Goal: Use online tool/utility: Utilize a website feature to perform a specific function

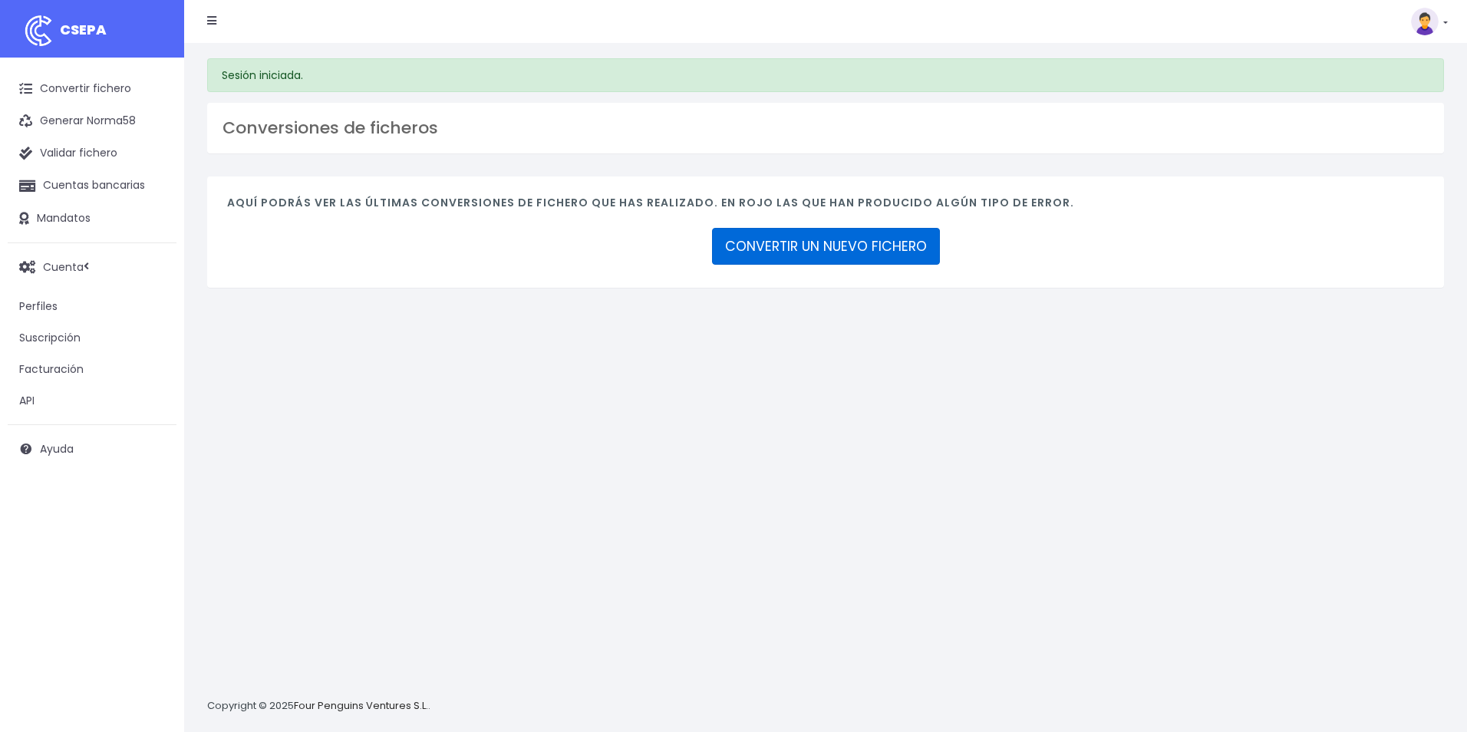
click at [889, 262] on link "CONVERTIR UN NUEVO FICHERO" at bounding box center [826, 246] width 228 height 37
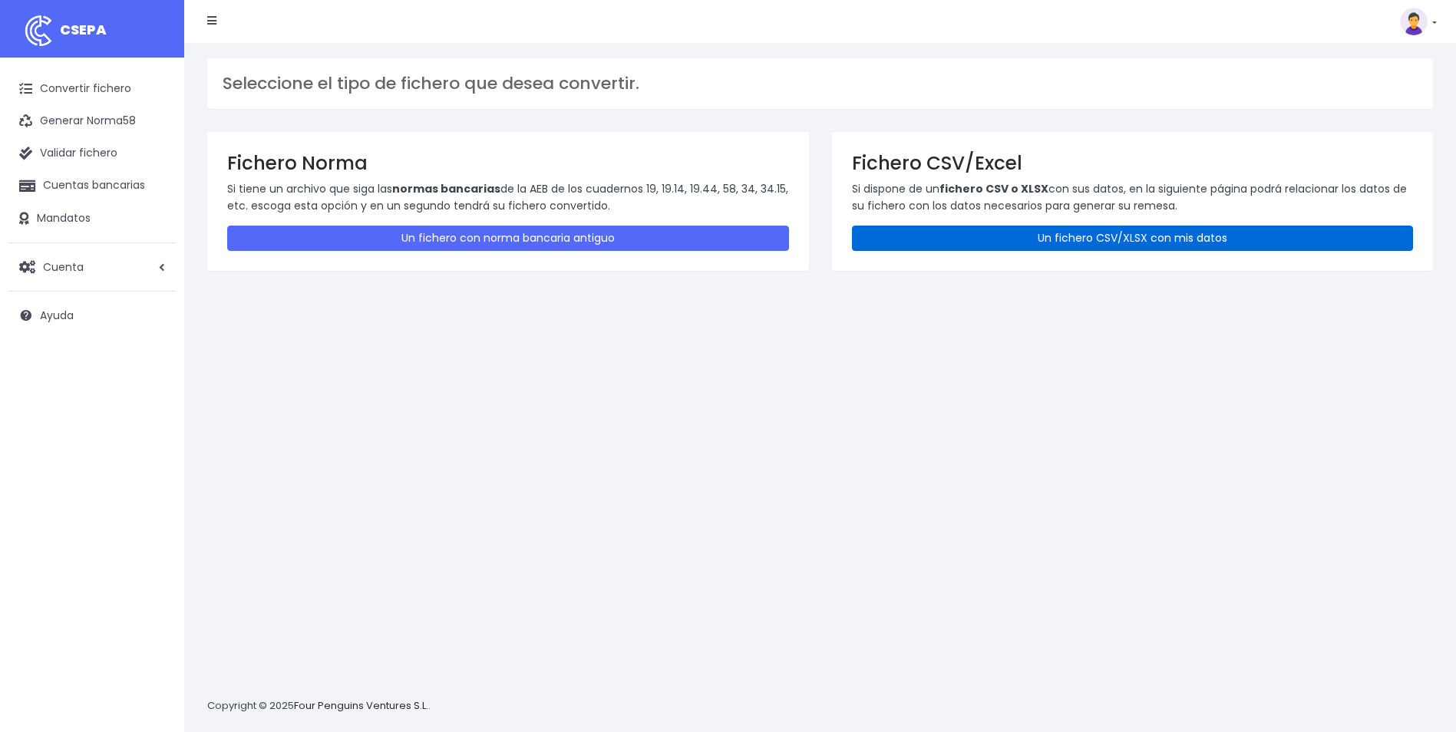
click at [1009, 232] on link "Un fichero CSV/XLSX con mis datos" at bounding box center [1133, 238] width 562 height 25
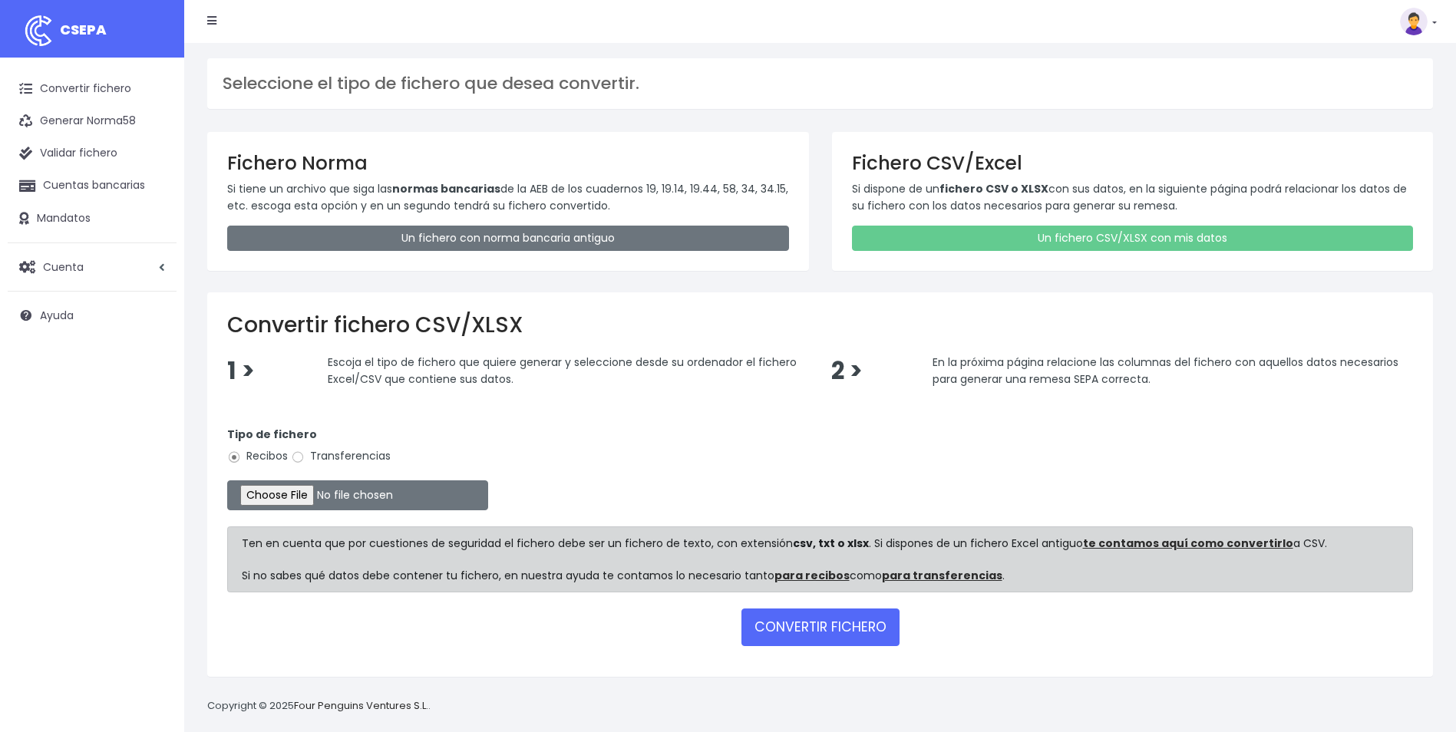
click at [297, 456] on input "Transferencias" at bounding box center [298, 457] width 14 height 14
radio input "true"
click at [292, 487] on input "file" at bounding box center [357, 495] width 261 height 30
type input "C:\fakepath\Trasferencia Manual SEPA 02.10.2025_0534 ES 11.284,02 EUR.csv"
click at [783, 633] on button "CONVERTIR FICHERO" at bounding box center [820, 626] width 158 height 37
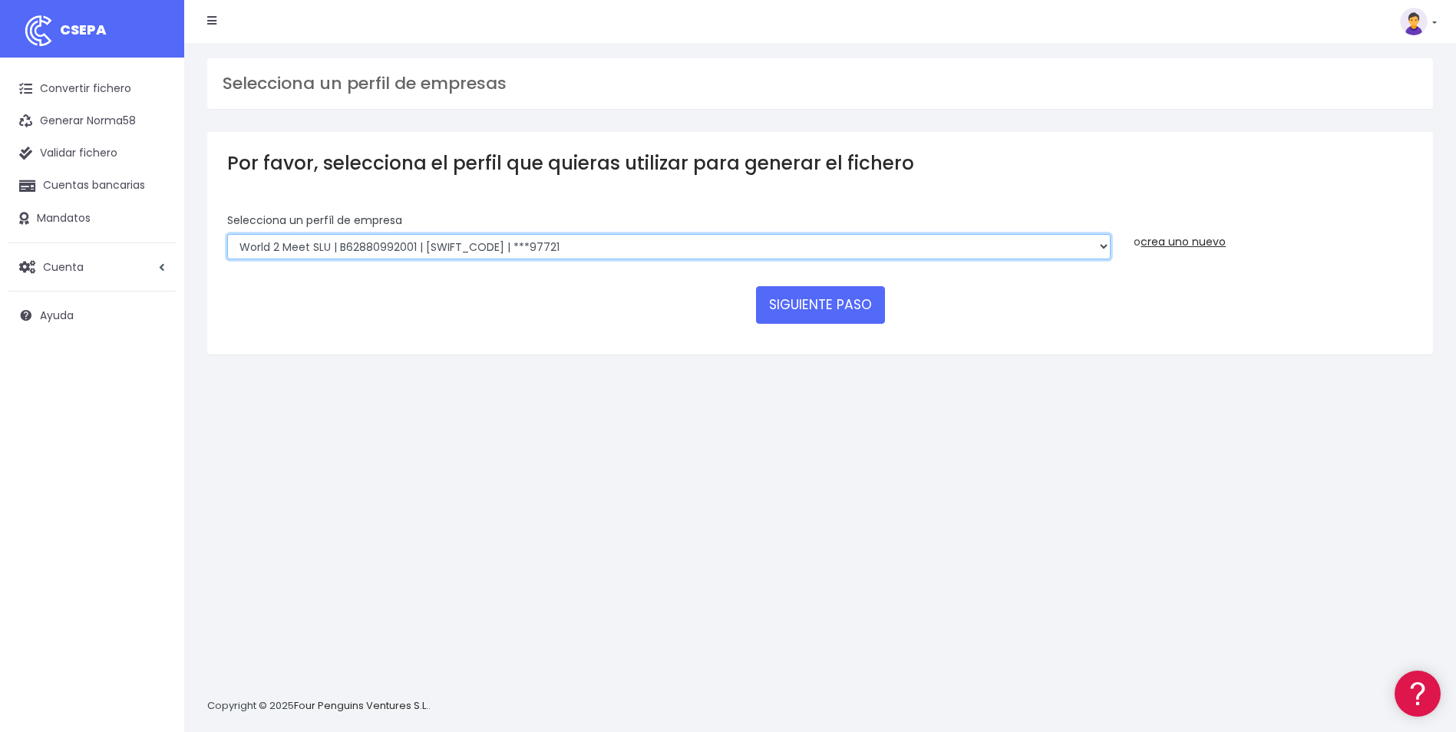
drag, startPoint x: 564, startPoint y: 251, endPoint x: 570, endPoint y: 260, distance: 11.1
click at [564, 251] on select "World 2 Meet SLU | B62880992001 | BSABESBBXXX | ***97721 WORLD2MEET,S.L.U | B62…" at bounding box center [668, 247] width 883 height 26
select select "563"
click at [227, 234] on select "World 2 Meet SLU | B62880992001 | BSABESBBXXX | ***97721 WORLD2MEET,S.L.U | B62…" at bounding box center [668, 247] width 883 height 26
click at [845, 308] on button "SIGUIENTE PASO" at bounding box center [820, 304] width 129 height 37
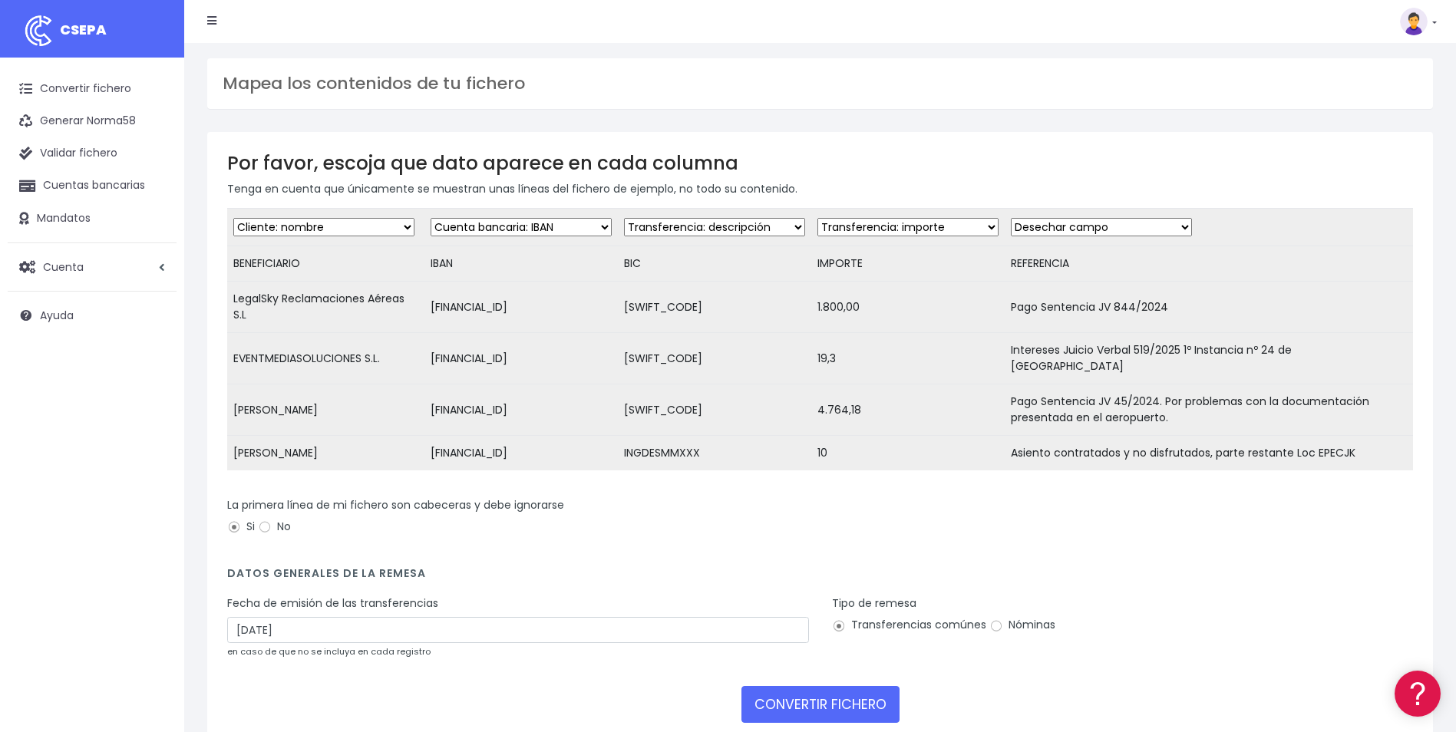
click at [697, 239] on td "Desechar campo Cliente: nombre Cliente: DNI Cliente: Email Cliente: referencia …" at bounding box center [714, 228] width 193 height 38
click at [710, 229] on select "Desechar campo Cliente: nombre Cliente: DNI Cliente: Email Cliente: referencia …" at bounding box center [714, 227] width 181 height 18
select select "bic"
click at [624, 218] on select "Desechar campo Cliente: nombre Cliente: DNI Cliente: Email Cliente: referencia …" at bounding box center [714, 227] width 181 height 18
drag, startPoint x: 1135, startPoint y: 226, endPoint x: 1133, endPoint y: 233, distance: 7.8
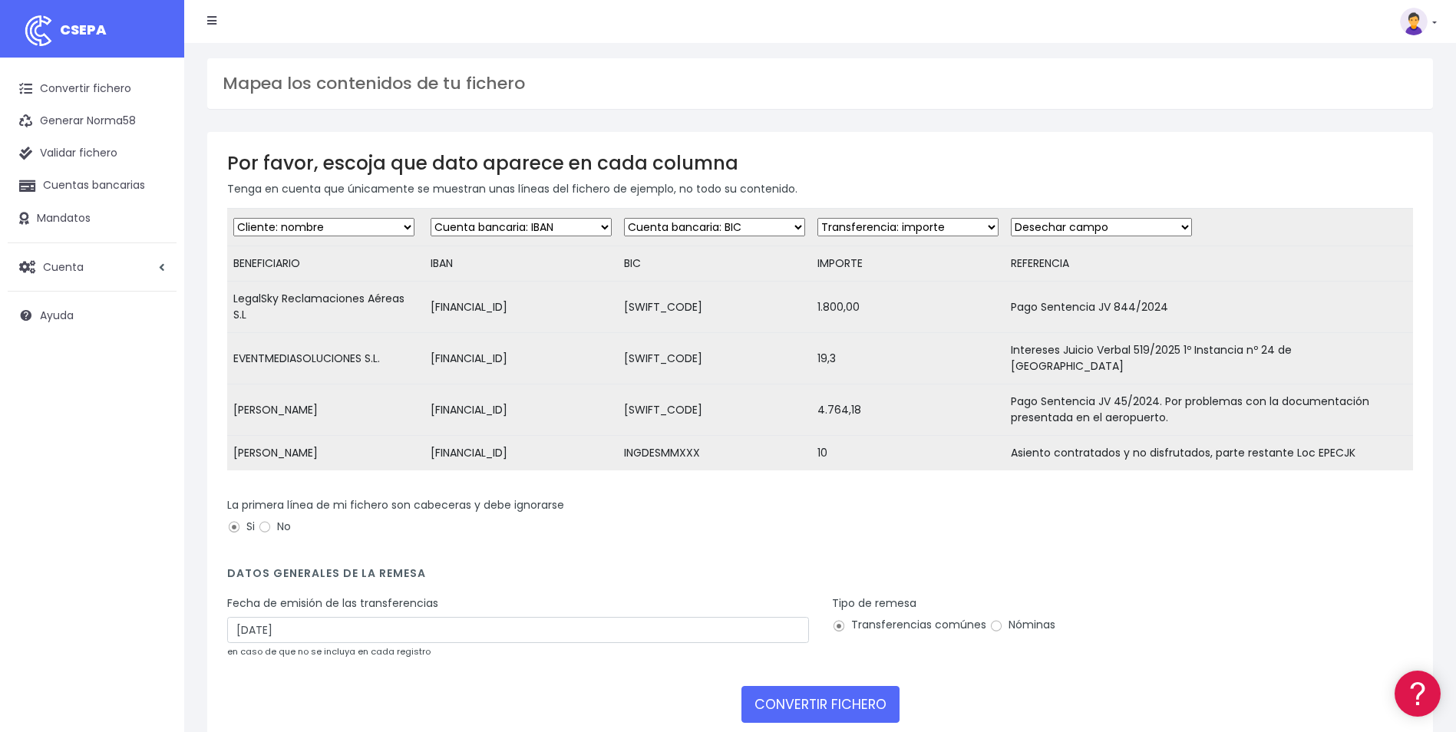
click at [1135, 226] on select "Desechar campo Cliente: nombre Cliente: DNI Cliente: Email Cliente: referencia …" at bounding box center [1101, 227] width 181 height 18
select select "description"
click at [1011, 218] on select "Desechar campo Cliente: nombre Cliente: DNI Cliente: Email Cliente: referencia …" at bounding box center [1101, 227] width 181 height 18
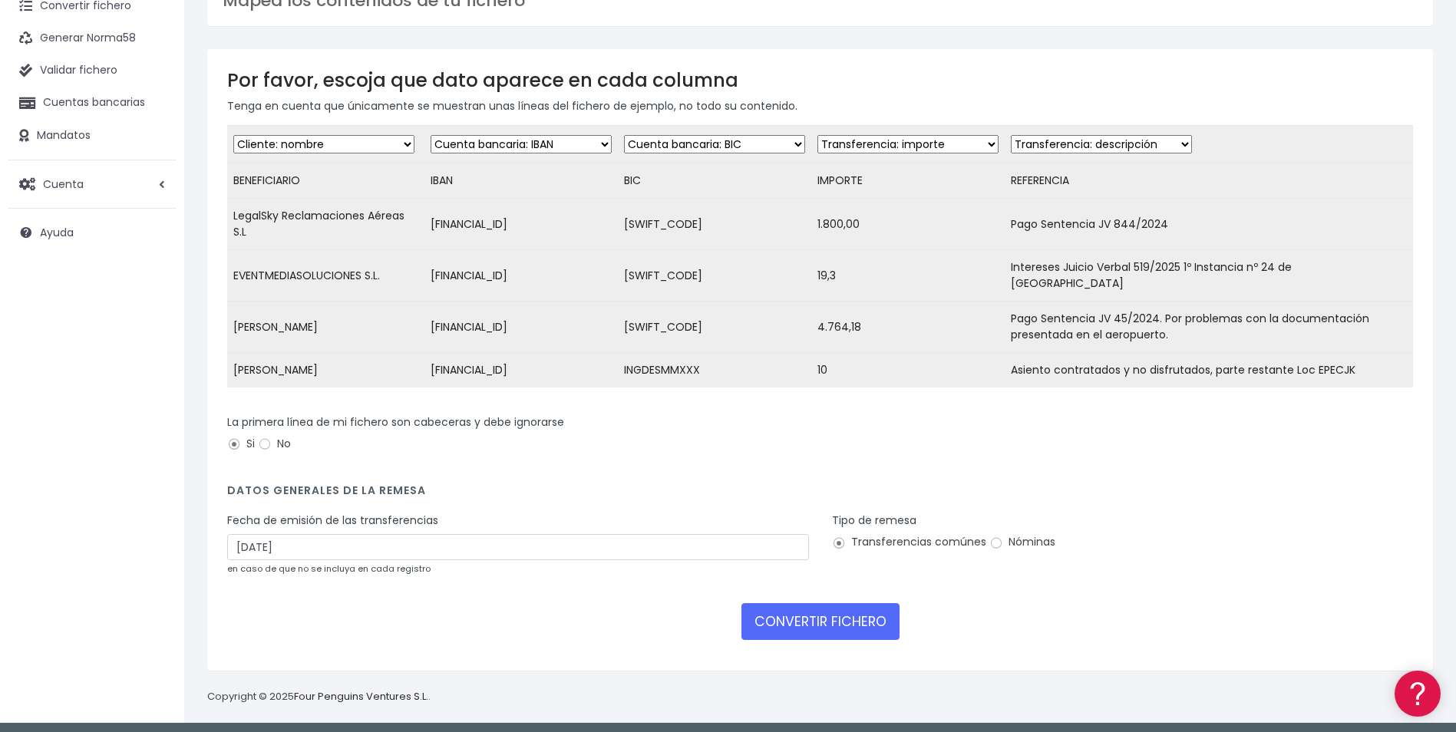
scroll to position [84, 0]
click at [586, 553] on input "04/10/2025" at bounding box center [518, 546] width 582 height 26
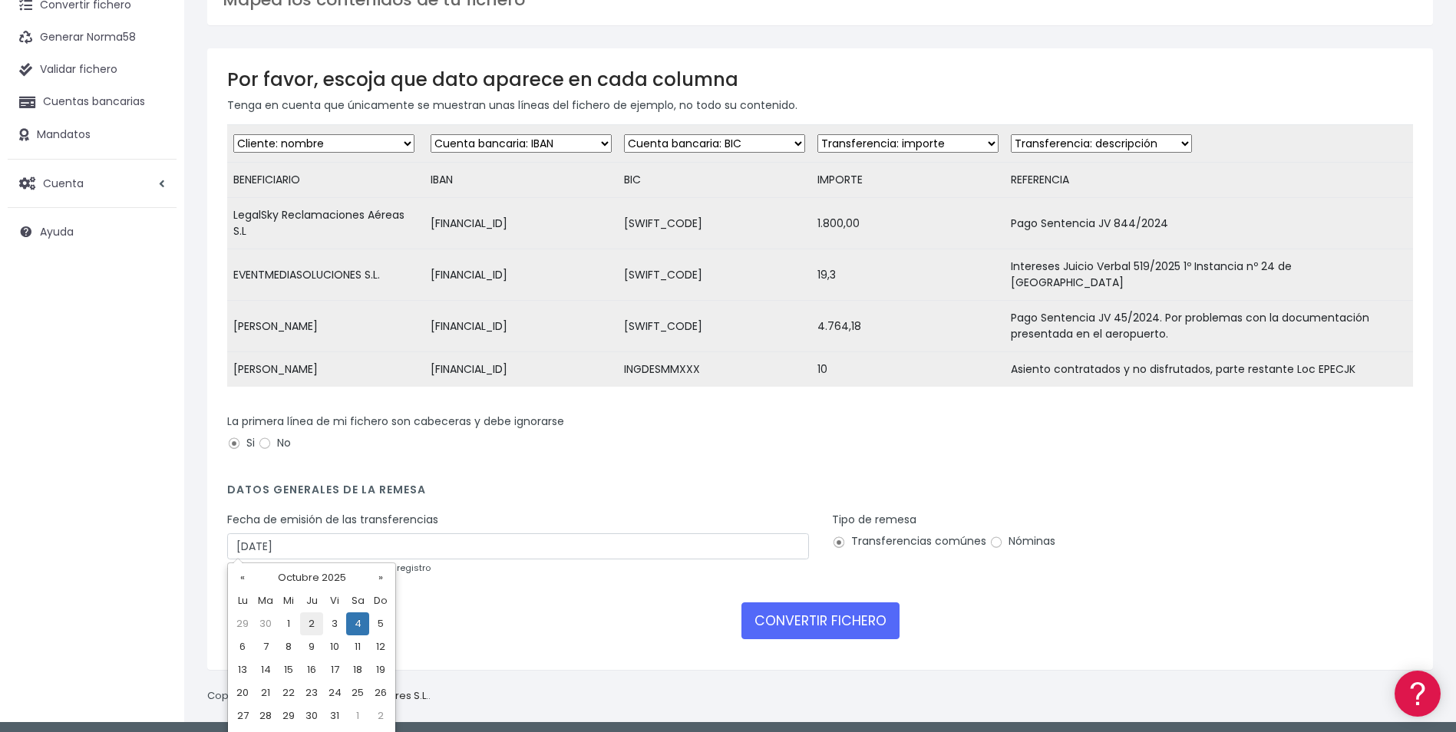
click at [319, 620] on td "2" at bounding box center [311, 623] width 23 height 23
type input "02/10/2025"
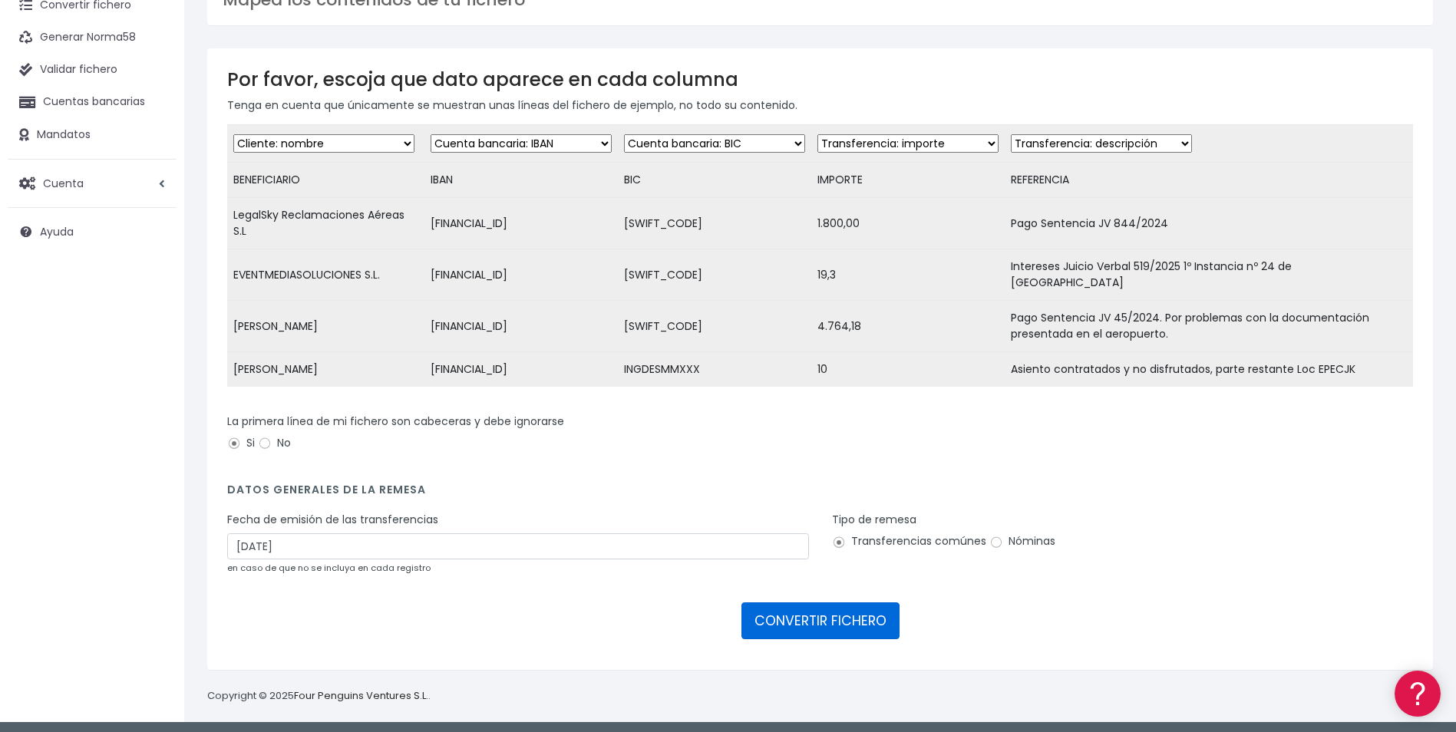
click at [858, 615] on button "CONVERTIR FICHERO" at bounding box center [820, 620] width 158 height 37
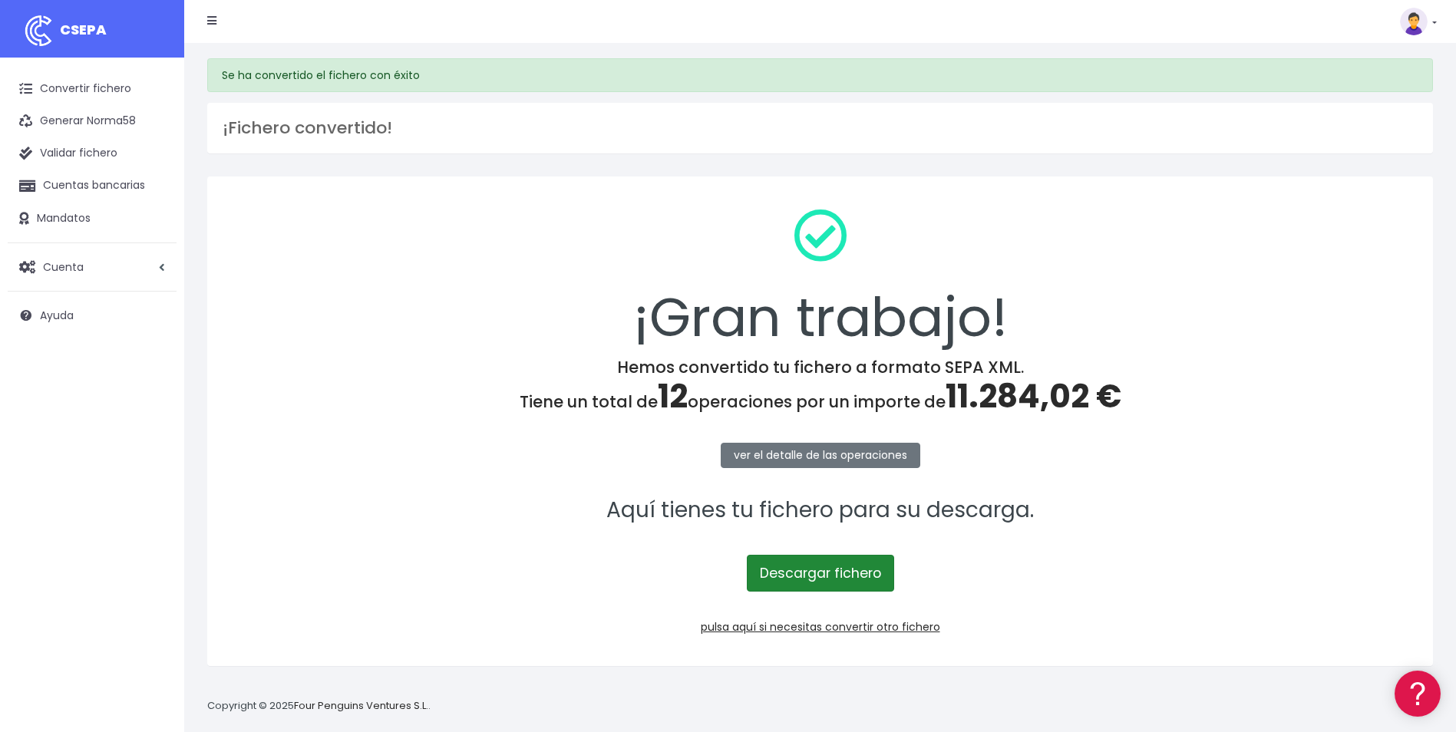
click at [861, 574] on link "Descargar fichero" at bounding box center [820, 573] width 147 height 37
click at [100, 92] on link "Convertir fichero" at bounding box center [92, 89] width 169 height 32
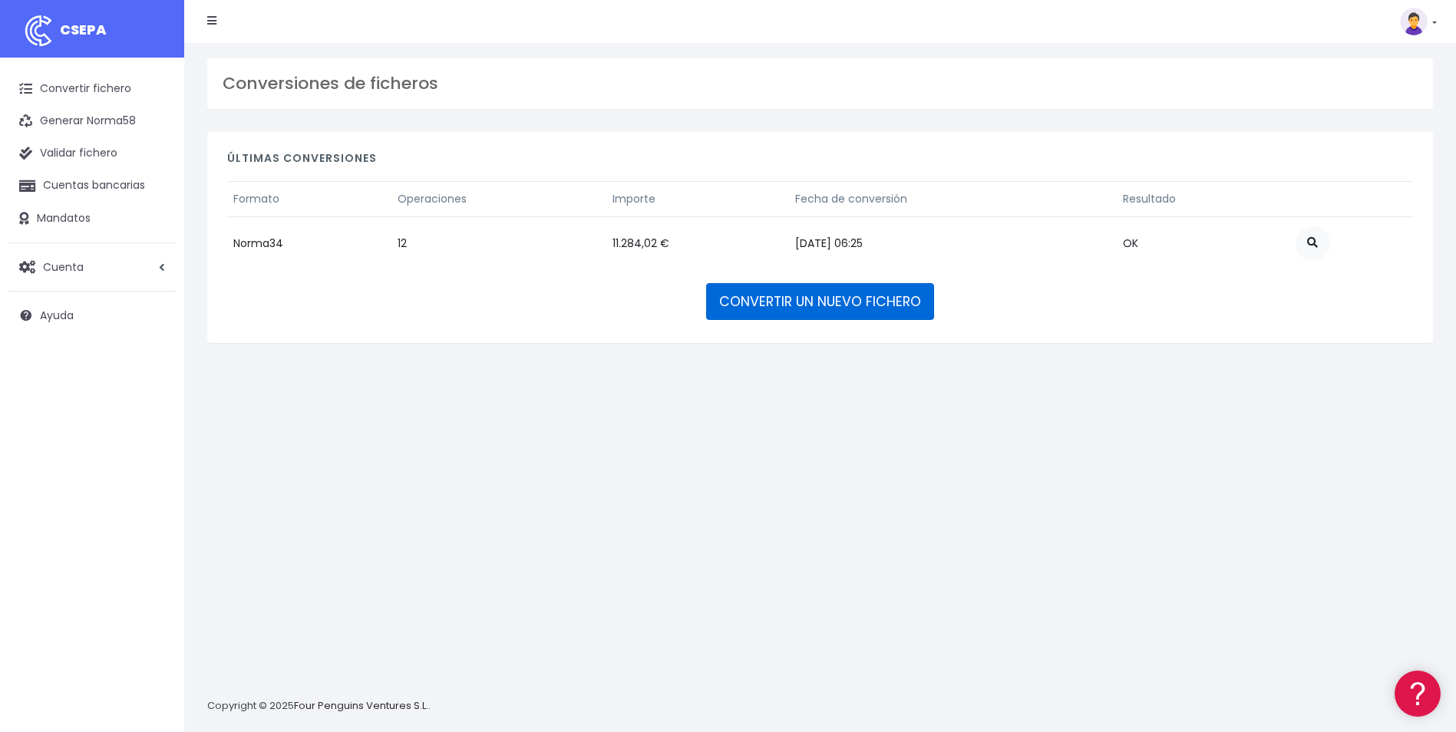
click at [892, 297] on link "CONVERTIR UN NUEVO FICHERO" at bounding box center [820, 301] width 228 height 37
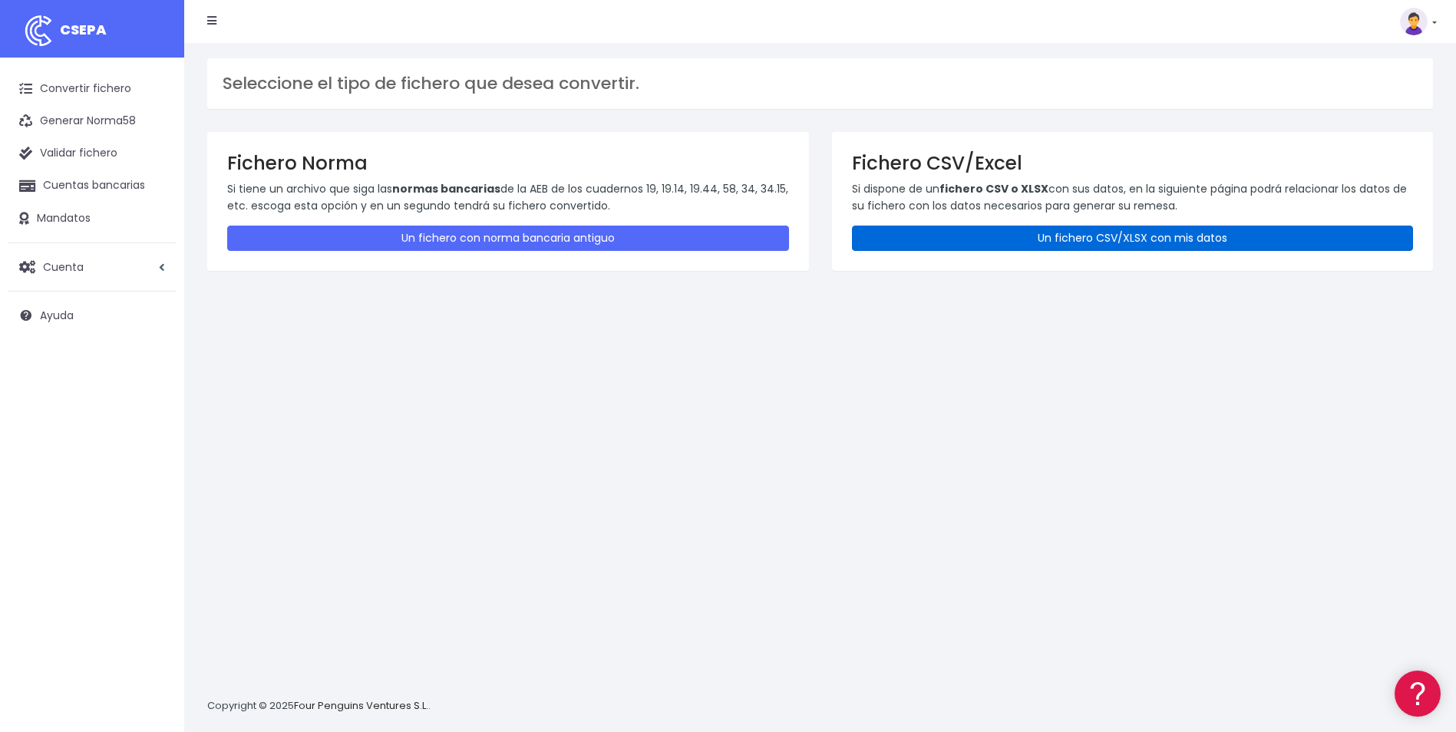
drag, startPoint x: 1079, startPoint y: 242, endPoint x: 1068, endPoint y: 246, distance: 11.4
click at [1078, 243] on link "Un fichero CSV/XLSX con mis datos" at bounding box center [1133, 238] width 562 height 25
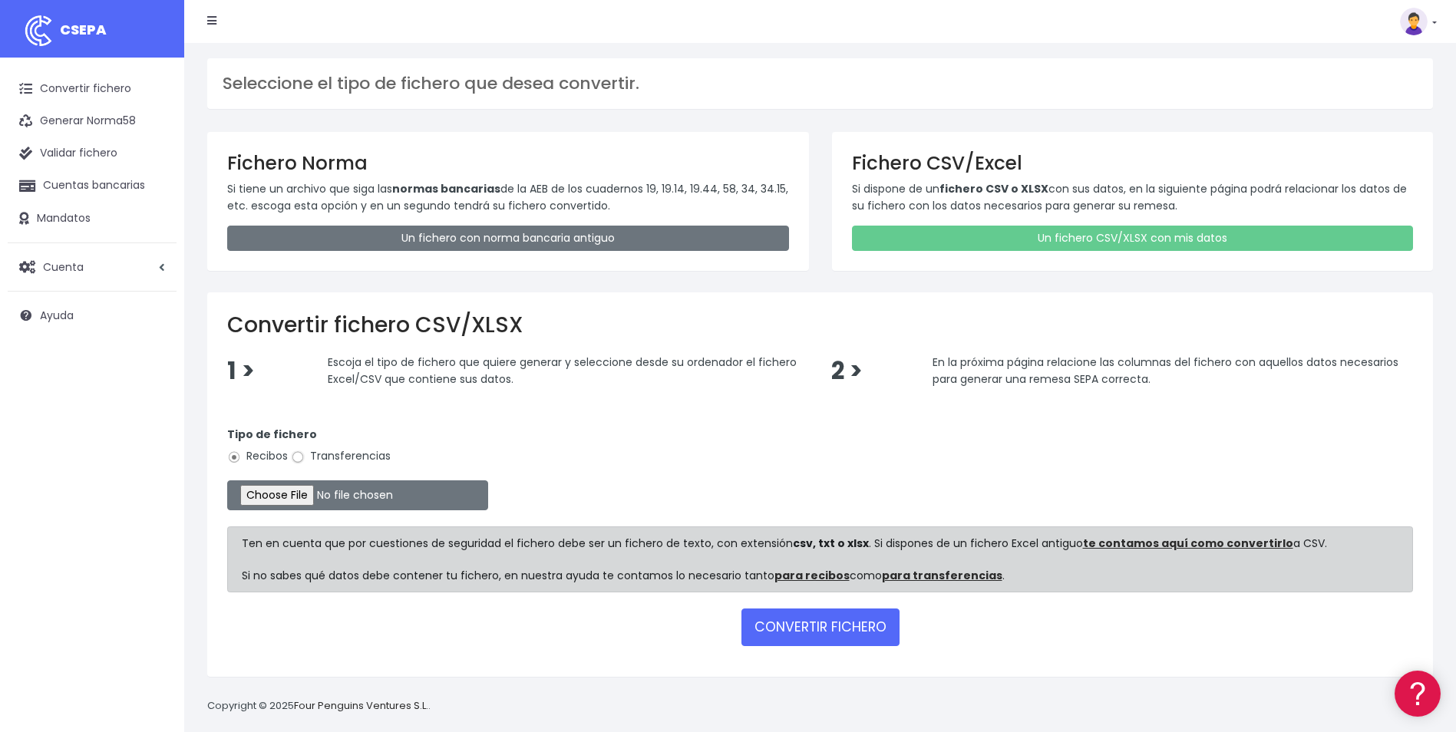
click at [304, 459] on input "Transferencias" at bounding box center [298, 457] width 14 height 14
radio input "true"
click at [302, 499] on input "file" at bounding box center [357, 495] width 261 height 30
type input "C:\fakepath\Trasferencia Manual SEPA 02.10.2025_0539 PT 1.200 EUR.csv"
click at [763, 618] on button "CONVERTIR FICHERO" at bounding box center [820, 626] width 158 height 37
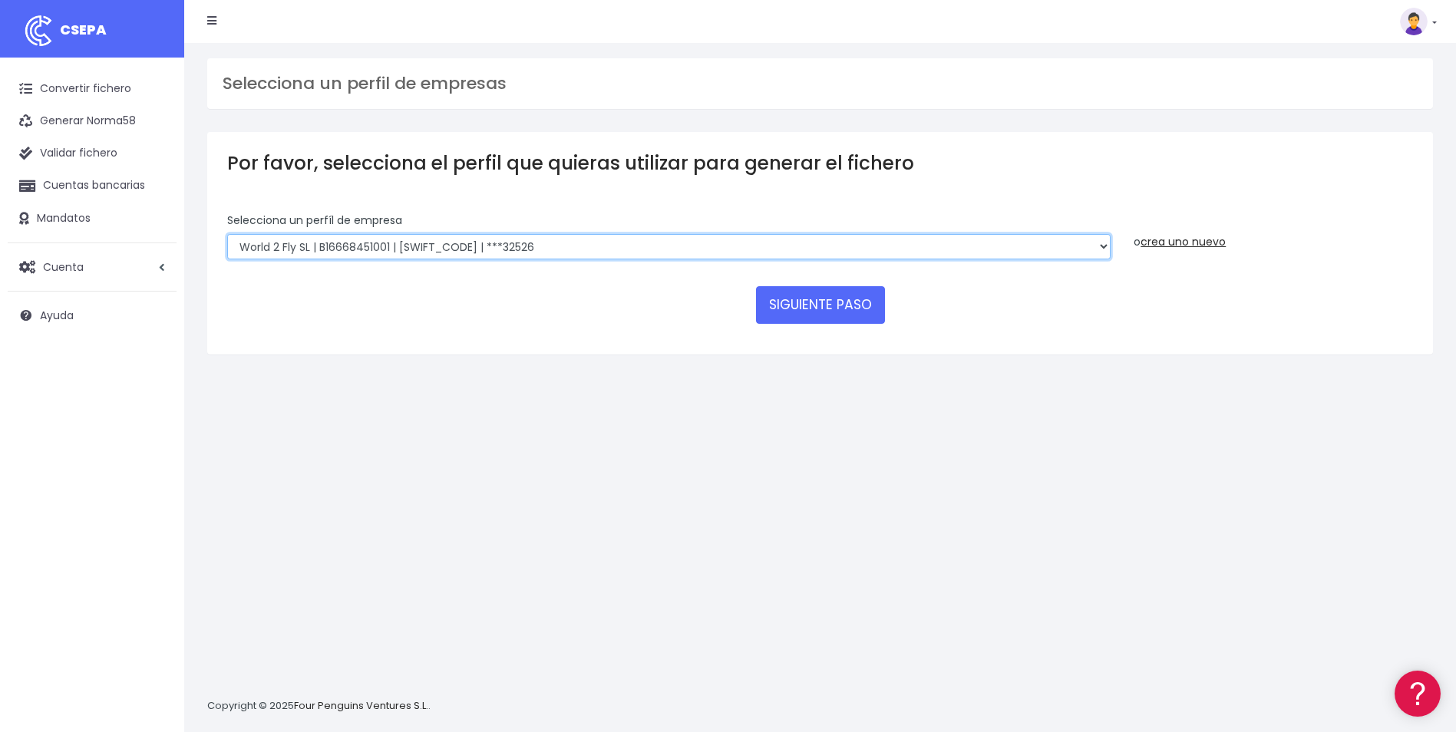
click at [526, 249] on select "World 2 Meet SLU | B62880992001 | BSABESBBXXX | ***97721 WORLD2MEET,S.L.U | B62…" at bounding box center [668, 247] width 883 height 26
select select "1395"
click at [227, 234] on select "World 2 Meet SLU | B62880992001 | BSABESBBXXX | ***97721 WORLD2MEET,S.L.U | B62…" at bounding box center [668, 247] width 883 height 26
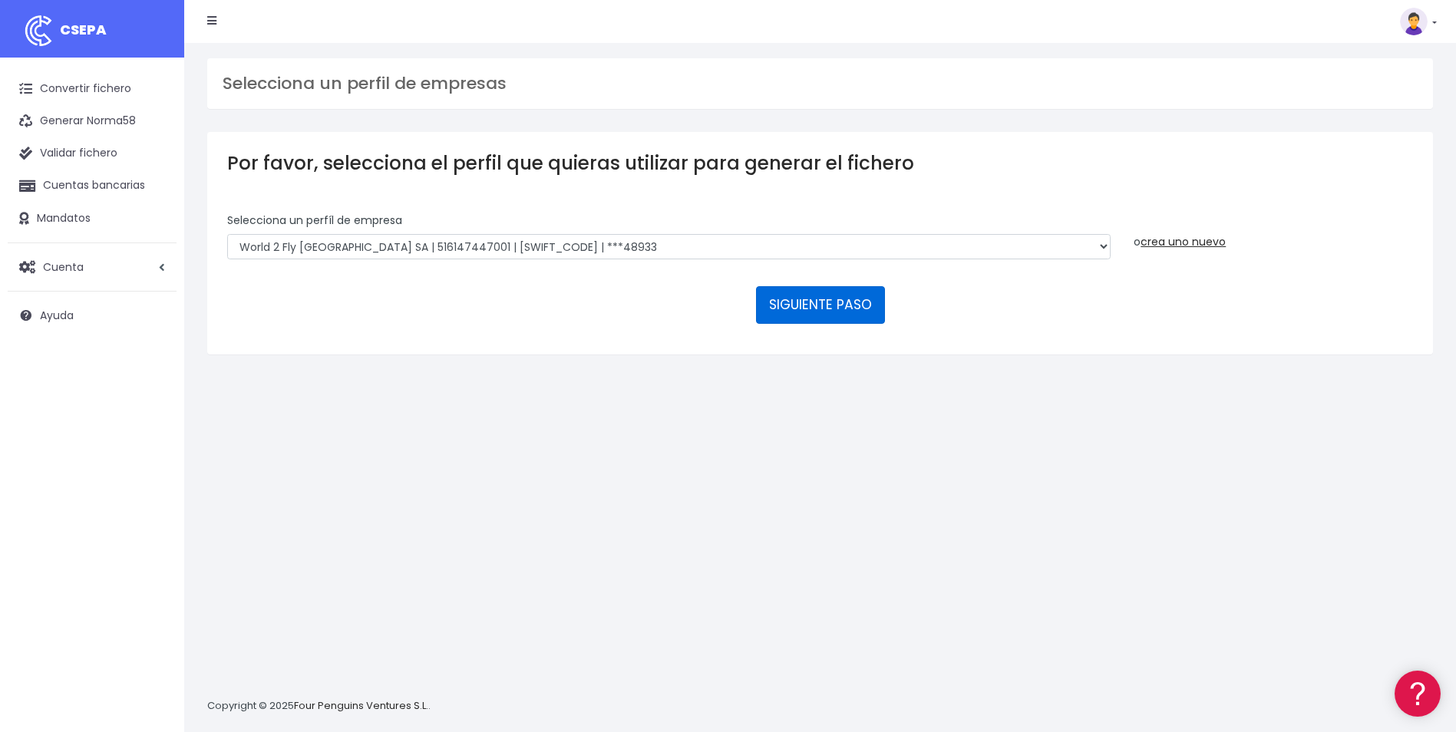
click at [862, 298] on button "SIGUIENTE PASO" at bounding box center [820, 304] width 129 height 37
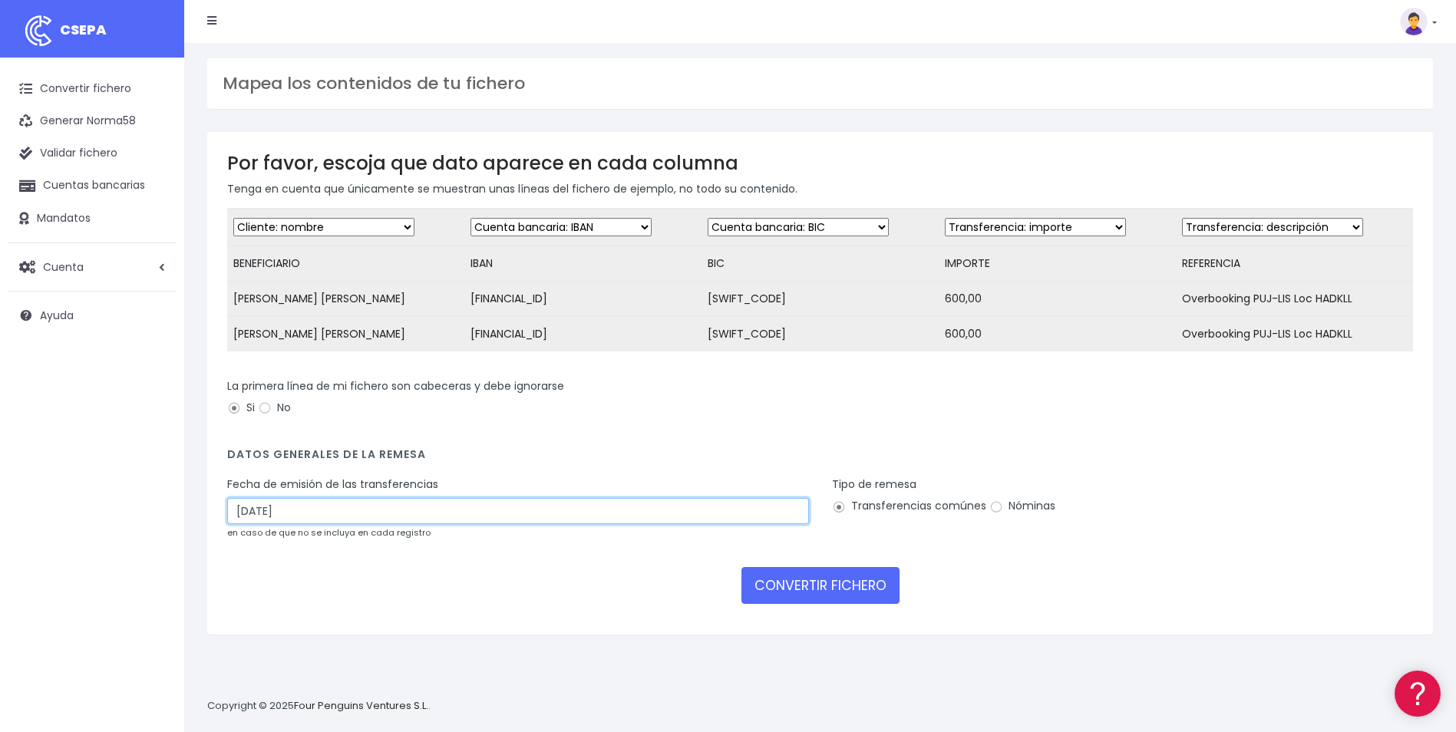
click at [323, 524] on input "04/10/2025" at bounding box center [518, 511] width 582 height 26
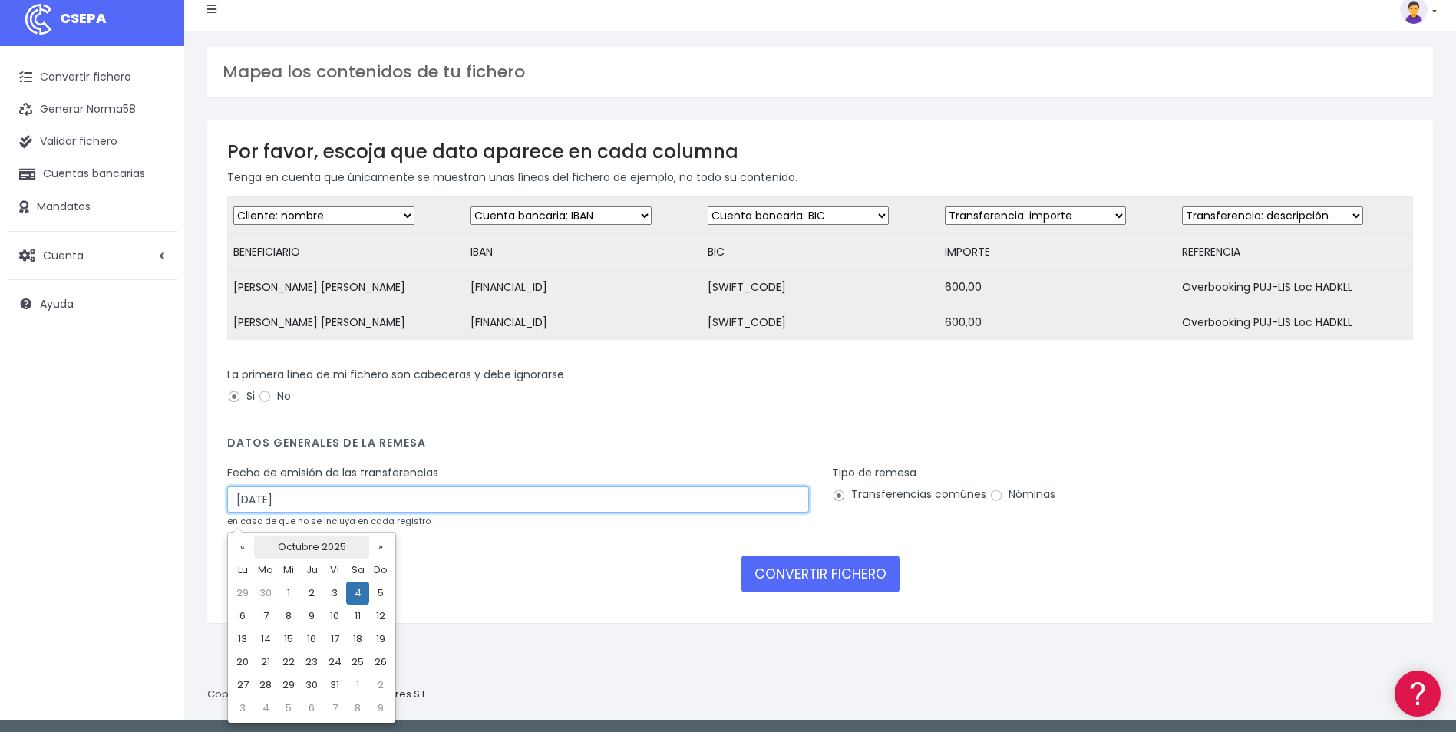
scroll to position [15, 0]
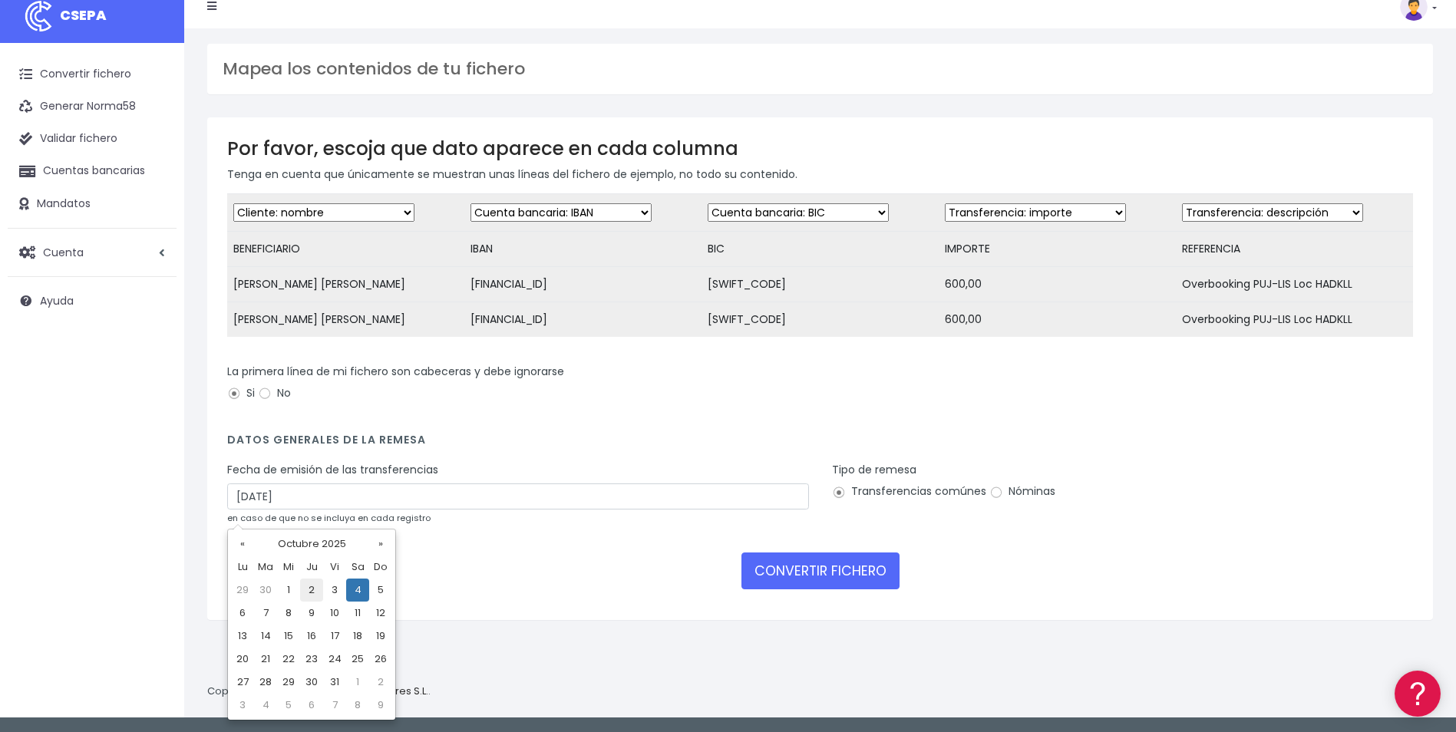
click at [305, 586] on td "2" at bounding box center [311, 590] width 23 height 23
type input "02/10/2025"
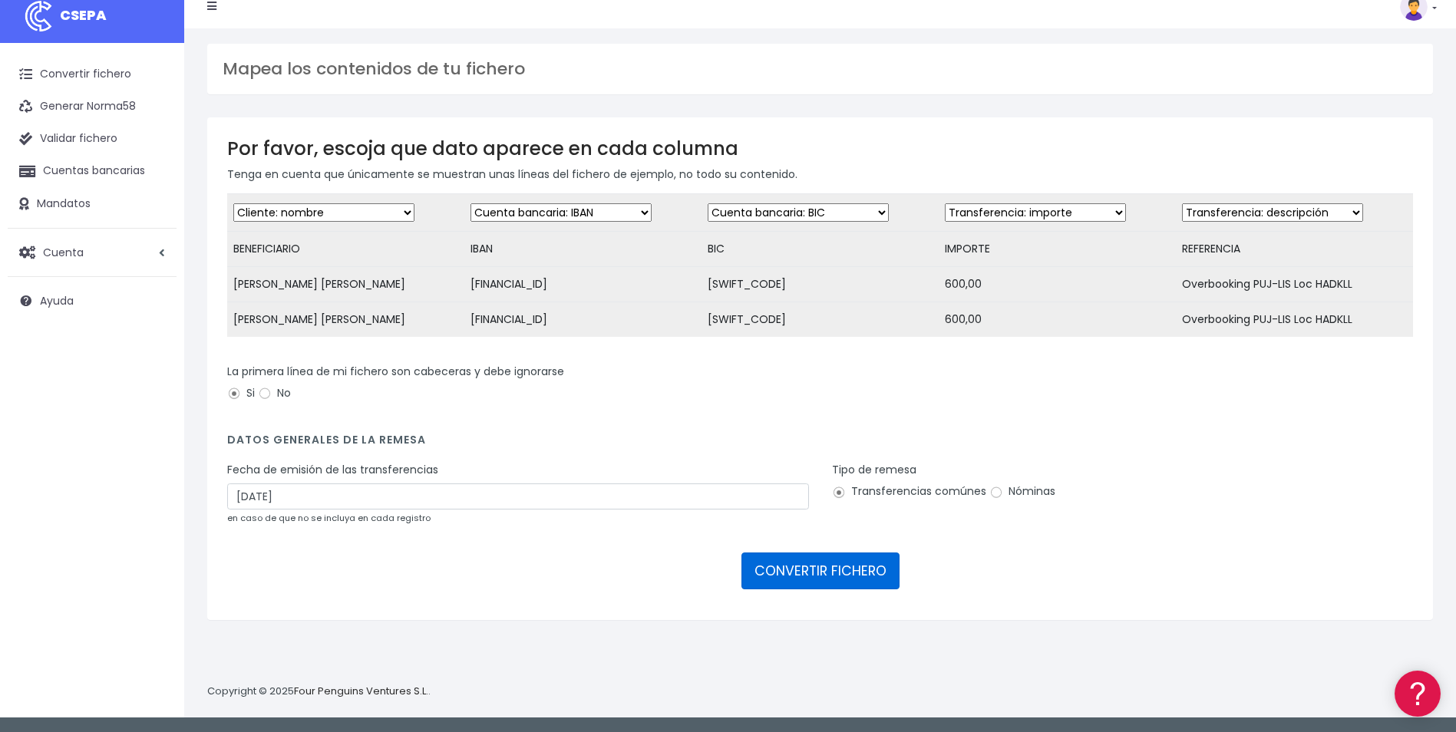
click at [894, 588] on button "CONVERTIR FICHERO" at bounding box center [820, 570] width 158 height 37
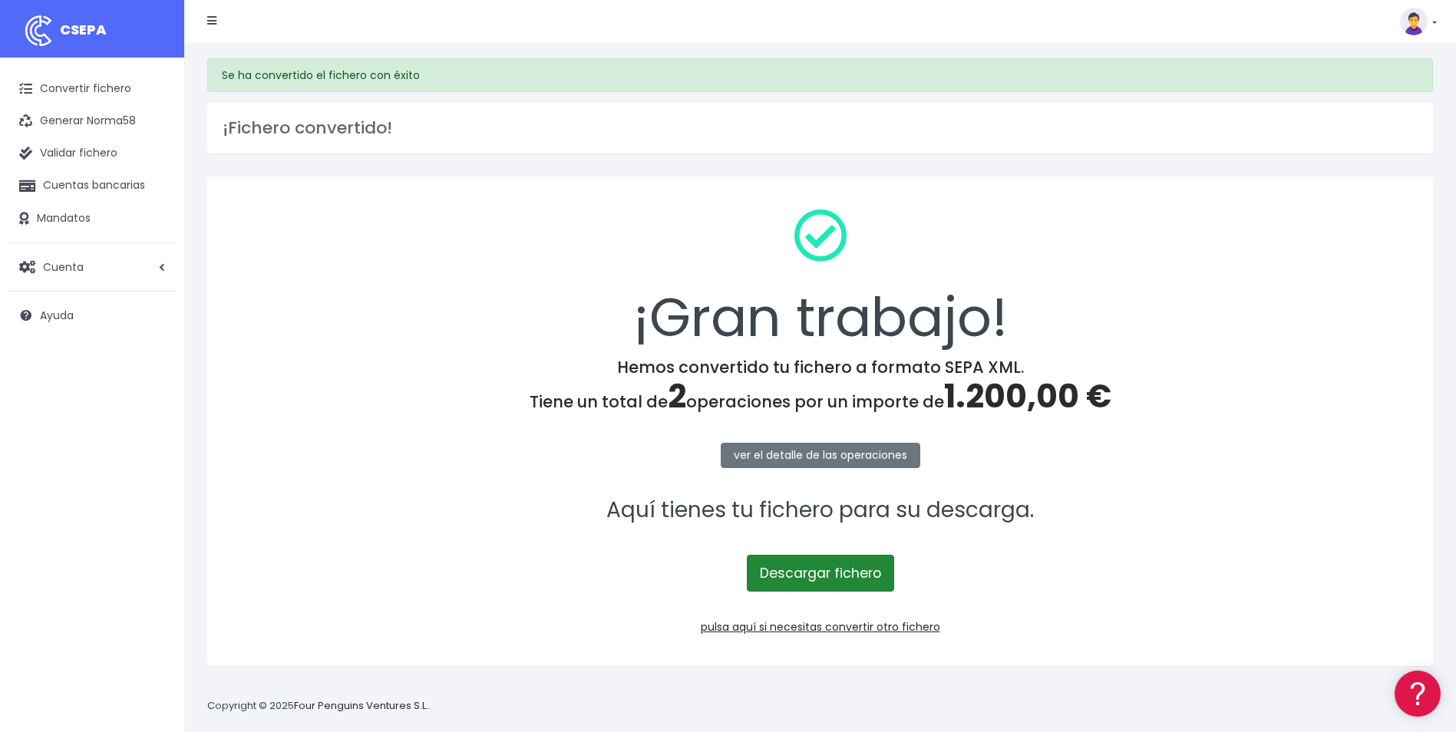
drag, startPoint x: 842, startPoint y: 574, endPoint x: 851, endPoint y: 574, distance: 8.4
click at [842, 574] on link "Descargar fichero" at bounding box center [820, 573] width 147 height 37
